Goal: Transaction & Acquisition: Subscribe to service/newsletter

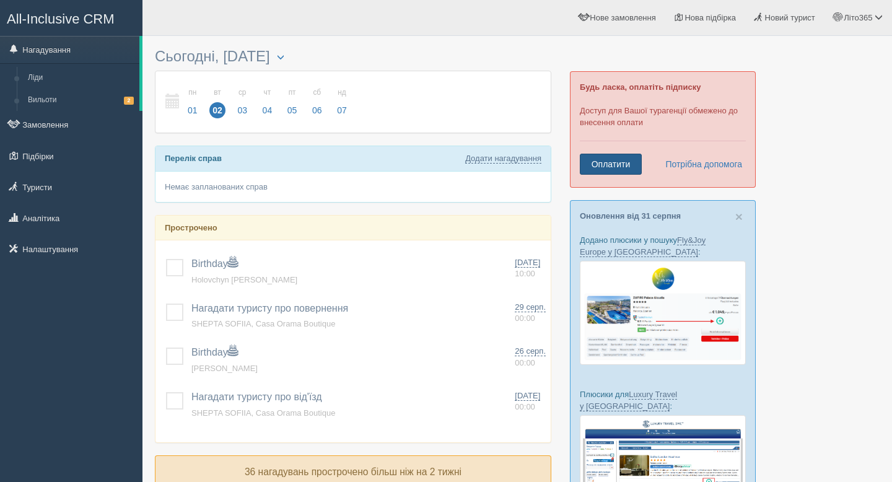
click at [604, 167] on link "Оплатити" at bounding box center [611, 164] width 62 height 21
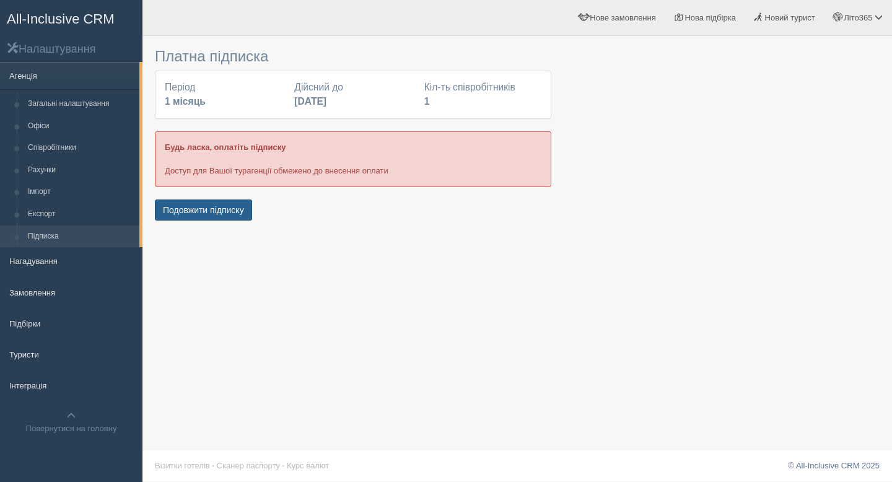
click at [215, 204] on button "Подовжити підписку" at bounding box center [203, 209] width 97 height 21
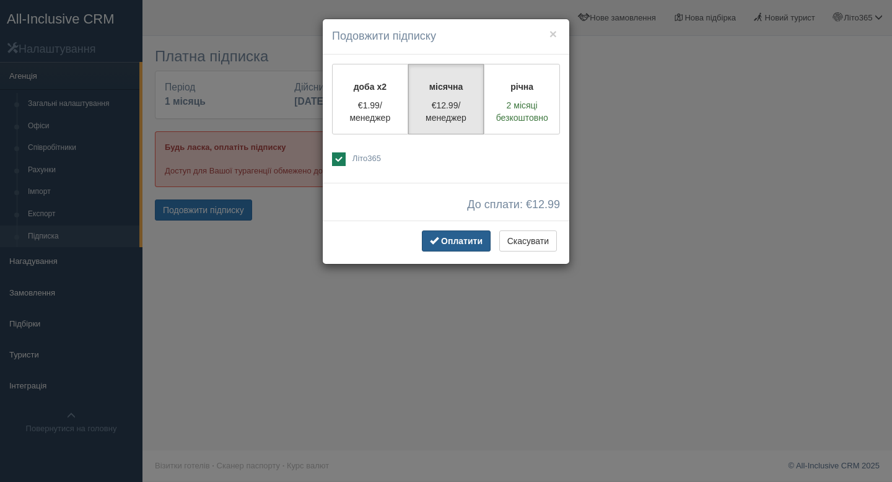
click at [444, 243] on span "Оплатити" at bounding box center [462, 241] width 42 height 10
